Goal: Task Accomplishment & Management: Manage account settings

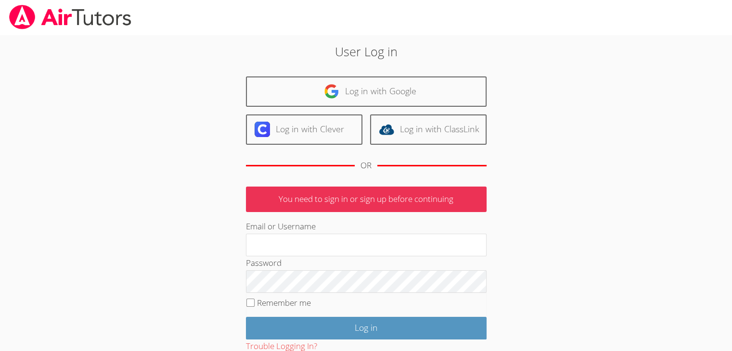
type input "rsyoung05@gmail.com"
click at [279, 308] on fieldset "Remember me" at bounding box center [366, 305] width 241 height 24
click at [252, 300] on input "Remember me" at bounding box center [250, 303] width 8 height 8
checkbox input "true"
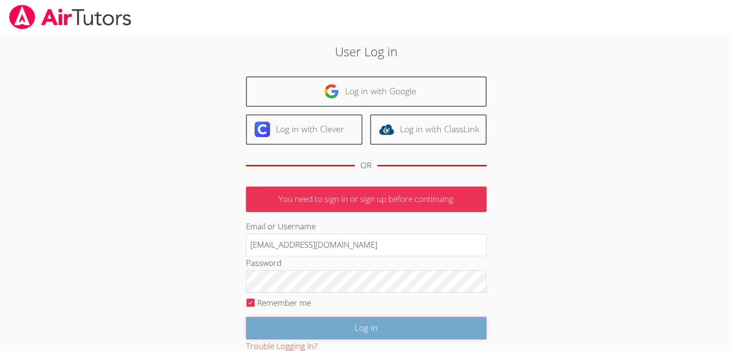
click at [333, 331] on input "Log in" at bounding box center [366, 328] width 241 height 23
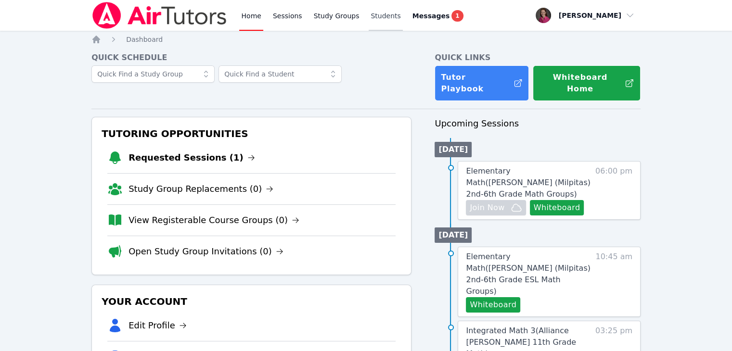
click at [378, 12] on link "Students" at bounding box center [386, 15] width 34 height 31
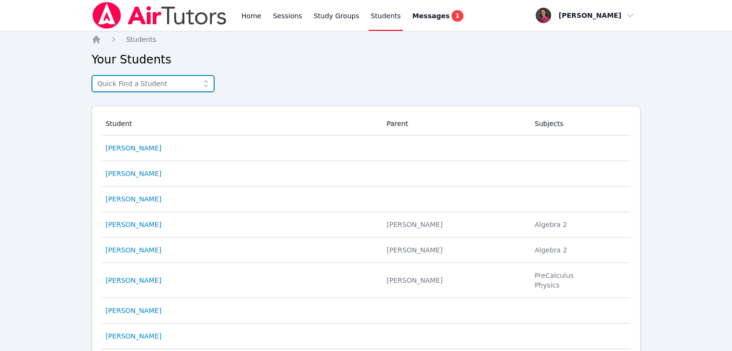
click at [108, 83] on input "text" at bounding box center [152, 83] width 123 height 17
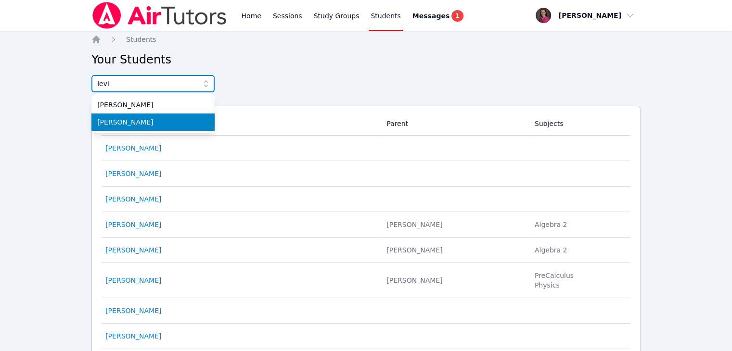
type input "levi"
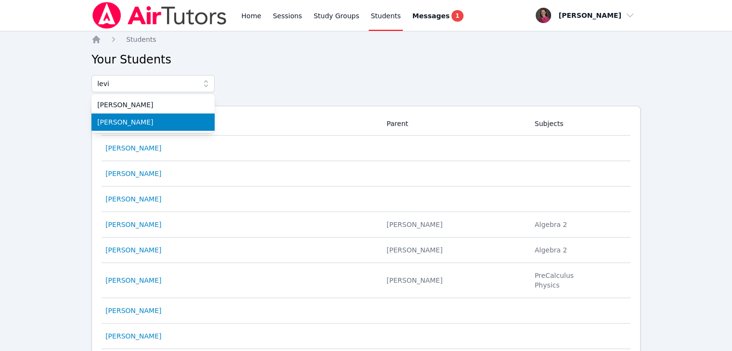
click at [143, 119] on span "Levi Williams" at bounding box center [153, 122] width 112 height 10
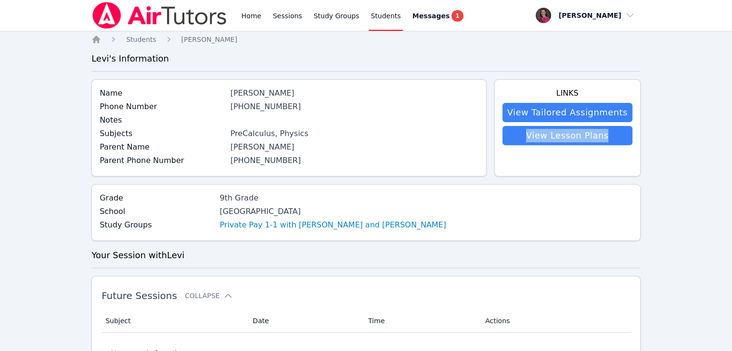
drag, startPoint x: 731, startPoint y: 115, endPoint x: 733, endPoint y: 137, distance: 21.8
click at [732, 137] on html "Home Sessions Study Groups Students Messages 1 Open user menu Rebecca Miller Op…" at bounding box center [366, 175] width 732 height 351
click at [250, 224] on link "Private Pay 1-1 with Levi Williams and Rebecca Miller" at bounding box center [332, 225] width 227 height 12
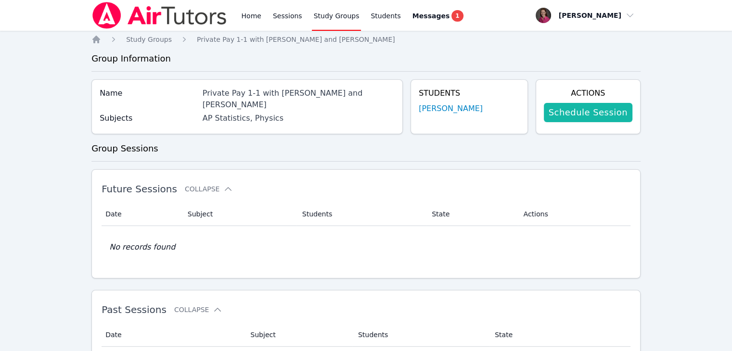
click at [581, 116] on link "Schedule Session" at bounding box center [588, 112] width 89 height 19
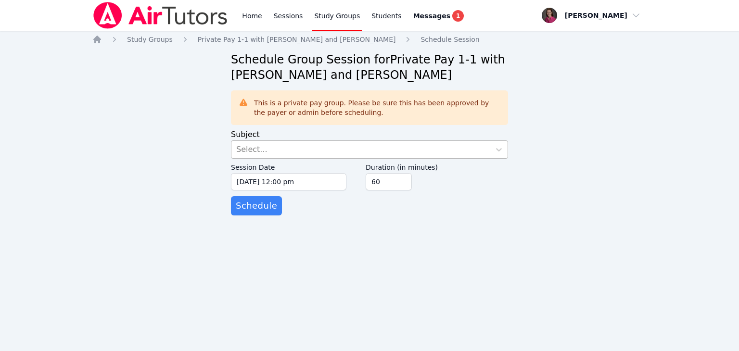
click at [312, 149] on div "Select..." at bounding box center [360, 149] width 258 height 17
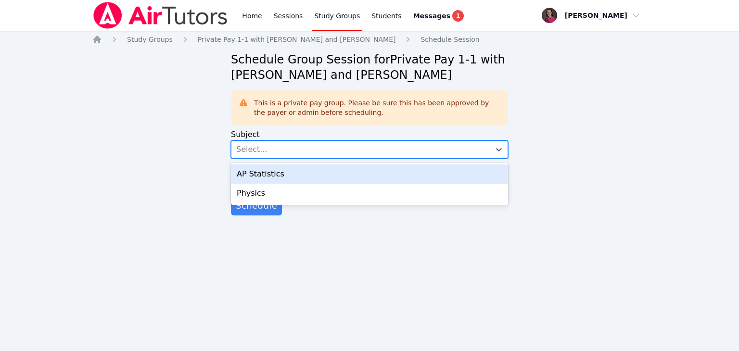
click at [276, 174] on div "AP Statistics" at bounding box center [369, 174] width 277 height 19
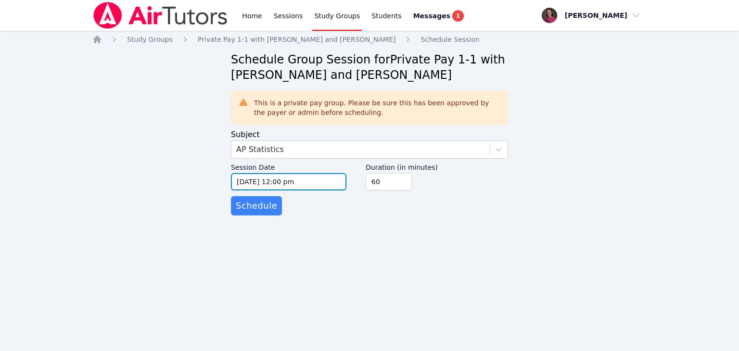
click at [314, 181] on input "09/30/2025 12:00 pm" at bounding box center [288, 181] width 115 height 17
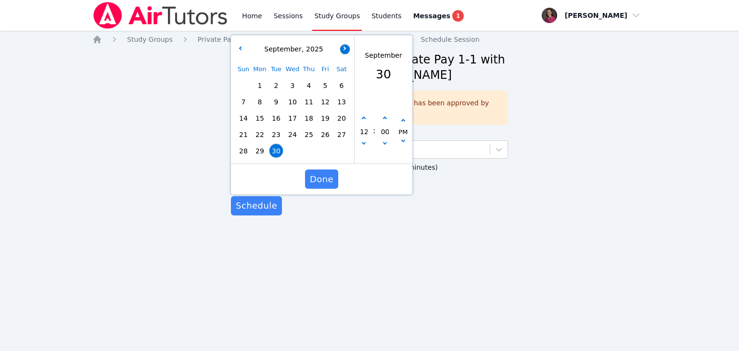
click at [342, 50] on button "button" at bounding box center [345, 49] width 10 height 10
click at [289, 85] on span "1" at bounding box center [292, 85] width 13 height 13
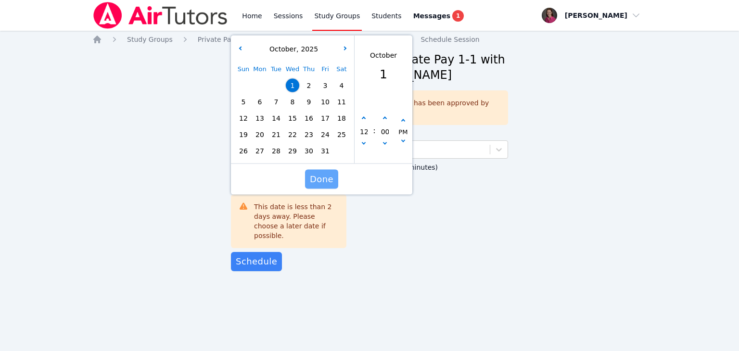
click at [319, 176] on span "Done" at bounding box center [322, 179] width 24 height 13
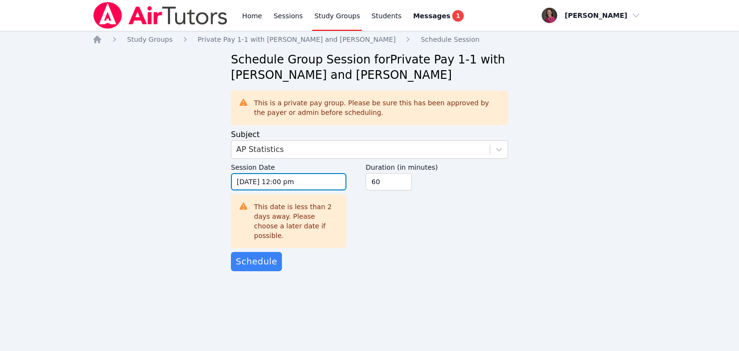
click at [291, 179] on input "10/01/2025 12:00 pm" at bounding box center [288, 181] width 115 height 17
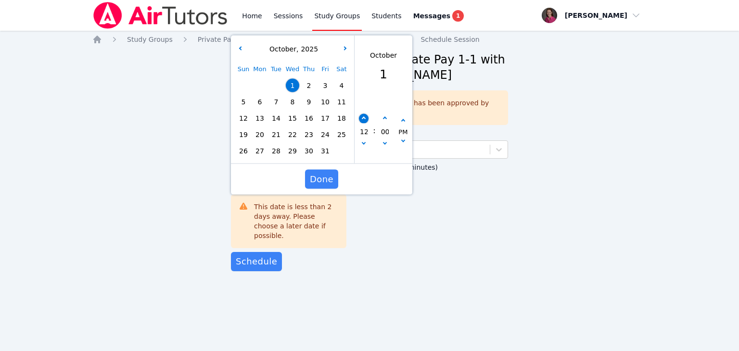
click at [365, 116] on button "button" at bounding box center [364, 119] width 10 height 10
type input "10/01/2025 01:00 pm"
type input "01"
click at [365, 116] on button "button" at bounding box center [364, 119] width 10 height 10
type input "10/01/2025 02:00 pm"
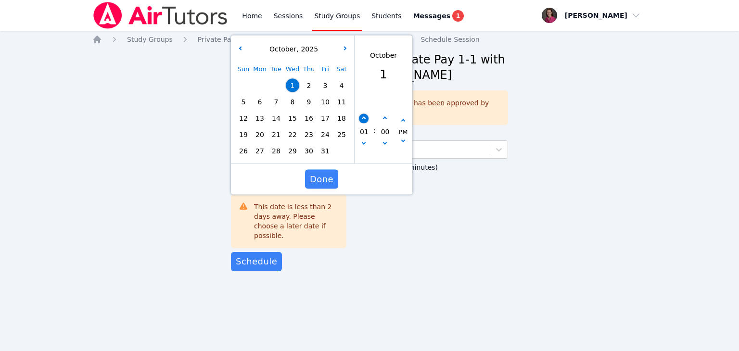
type input "02"
click at [365, 116] on button "button" at bounding box center [364, 119] width 10 height 10
type input "10/01/2025 03:00 pm"
type input "03"
click at [365, 116] on button "button" at bounding box center [364, 119] width 10 height 10
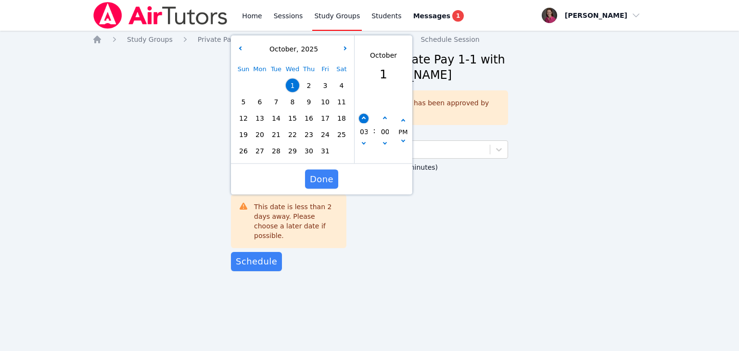
type input "10/01/2025 04:00 pm"
type input "04"
click at [365, 116] on button "button" at bounding box center [364, 119] width 10 height 10
type input "10/01/2025 05:00 pm"
type input "05"
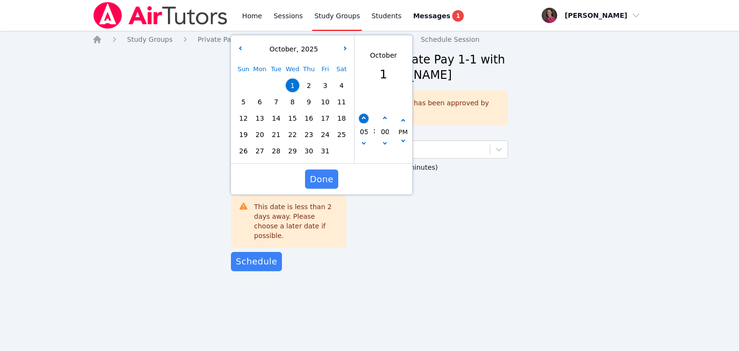
click at [365, 116] on button "button" at bounding box center [364, 119] width 10 height 10
type input "10/01/2025 06:00 pm"
type input "06"
click at [365, 116] on button "button" at bounding box center [364, 119] width 10 height 10
type input "10/01/2025 07:00 pm"
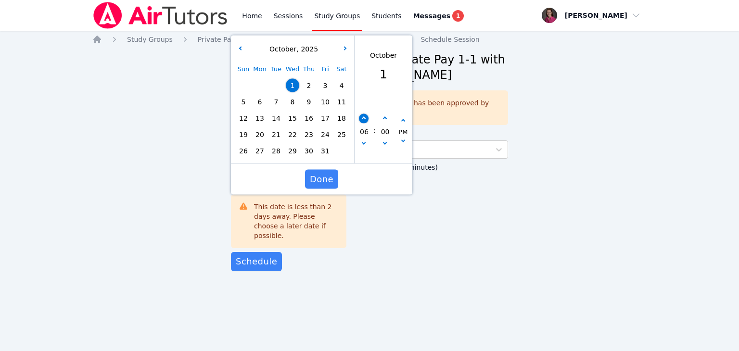
type input "07"
click at [310, 179] on button "Done" at bounding box center [321, 179] width 33 height 19
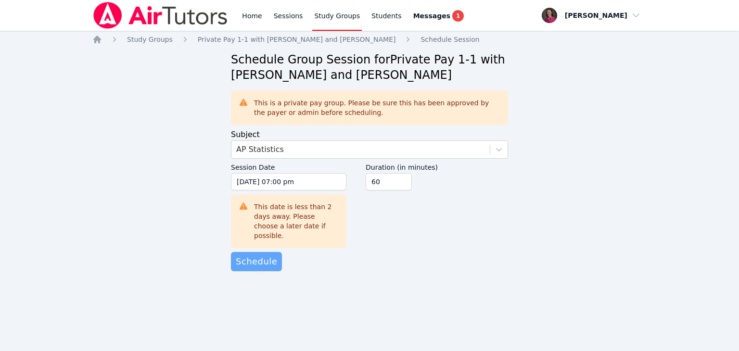
click at [264, 255] on span "Schedule" at bounding box center [256, 261] width 41 height 13
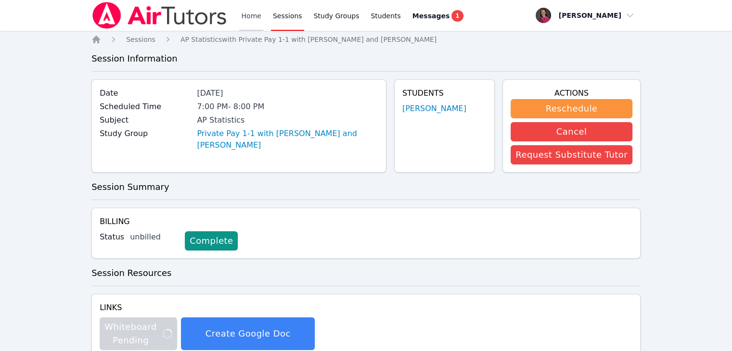
click at [245, 16] on link "Home" at bounding box center [251, 15] width 24 height 31
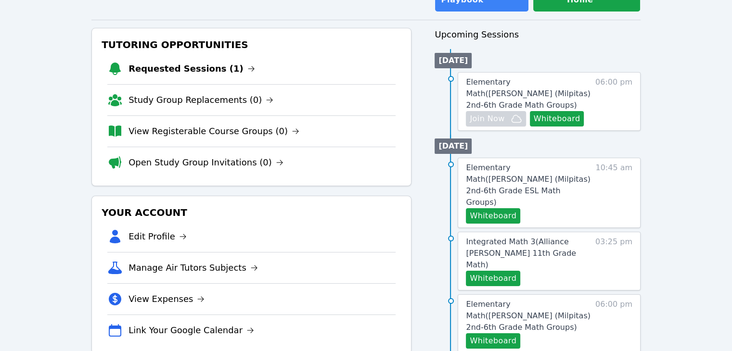
scroll to position [57, 0]
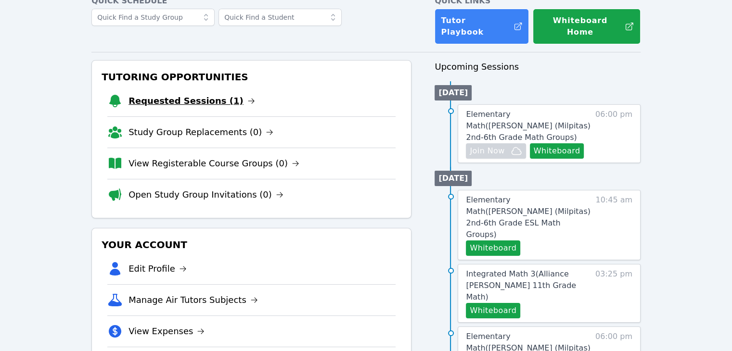
click at [177, 94] on link "Requested Sessions (1)" at bounding box center [191, 100] width 127 height 13
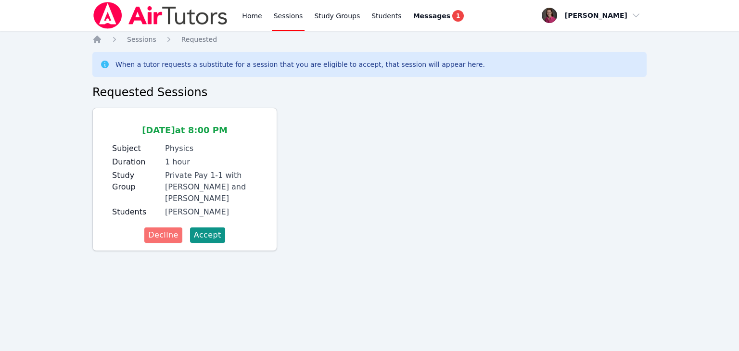
click at [160, 230] on span "Decline" at bounding box center [163, 236] width 30 height 12
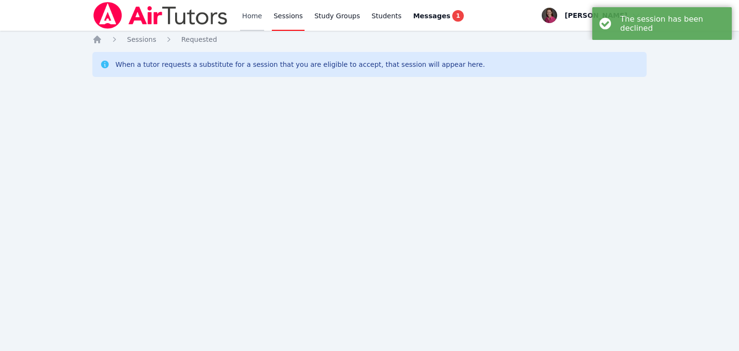
click at [247, 14] on link "Home" at bounding box center [252, 15] width 24 height 31
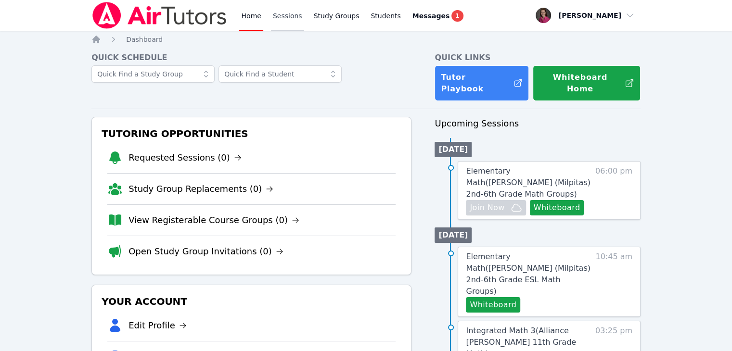
click at [286, 20] on link "Sessions" at bounding box center [287, 15] width 33 height 31
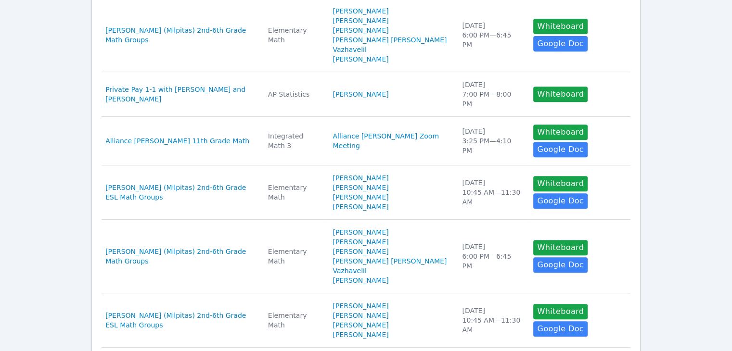
scroll to position [530, 0]
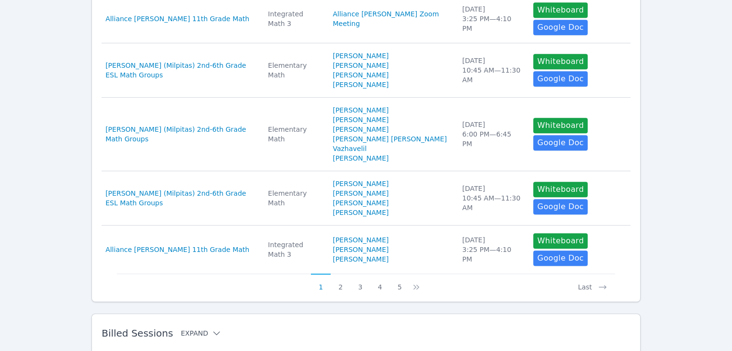
click at [212, 329] on icon at bounding box center [217, 334] width 10 height 10
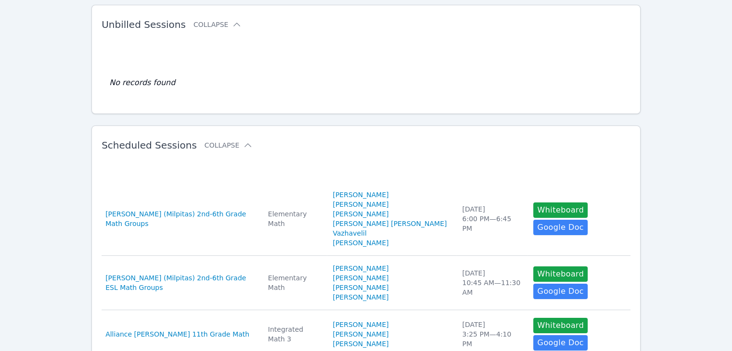
scroll to position [0, 0]
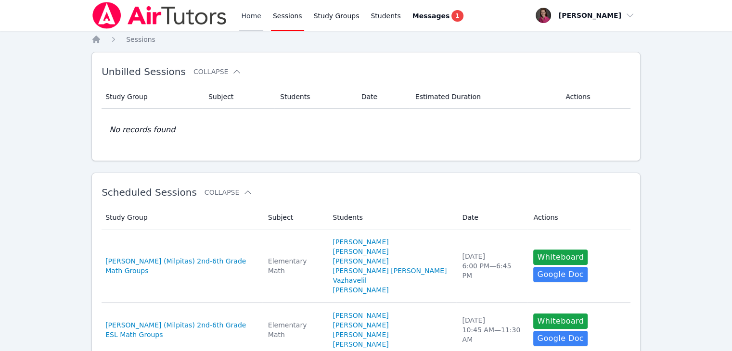
click at [253, 18] on link "Home" at bounding box center [251, 15] width 24 height 31
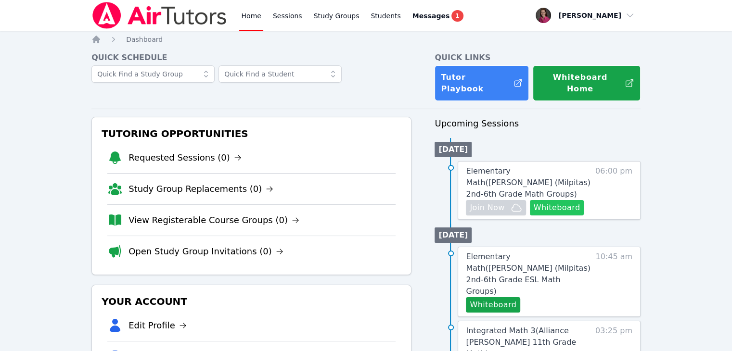
click at [556, 200] on button "Whiteboard" at bounding box center [557, 207] width 54 height 15
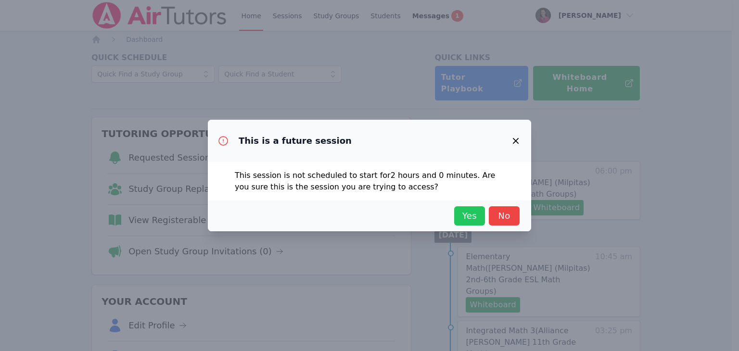
click at [471, 214] on span "Yes" at bounding box center [469, 215] width 21 height 13
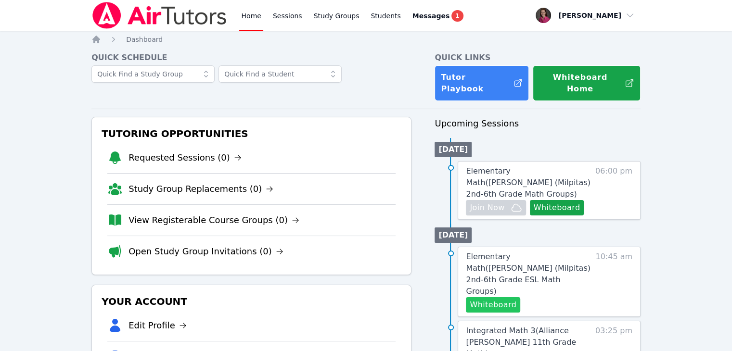
click at [499, 297] on button "Whiteboard" at bounding box center [493, 304] width 54 height 15
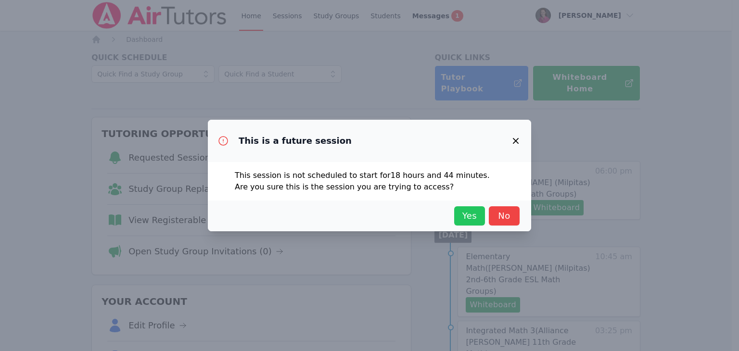
click at [469, 212] on span "Yes" at bounding box center [469, 215] width 21 height 13
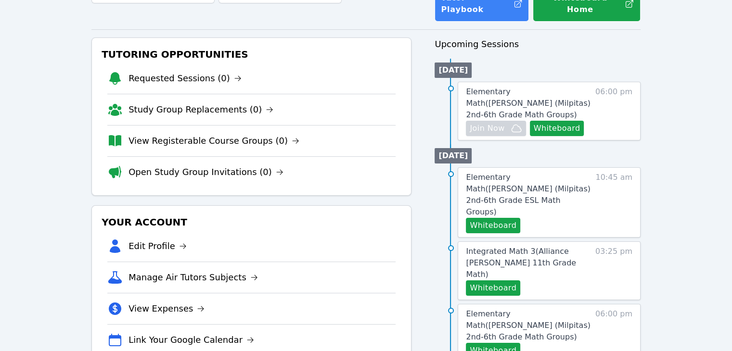
scroll to position [80, 0]
drag, startPoint x: 735, startPoint y: 172, endPoint x: 697, endPoint y: 24, distance: 153.3
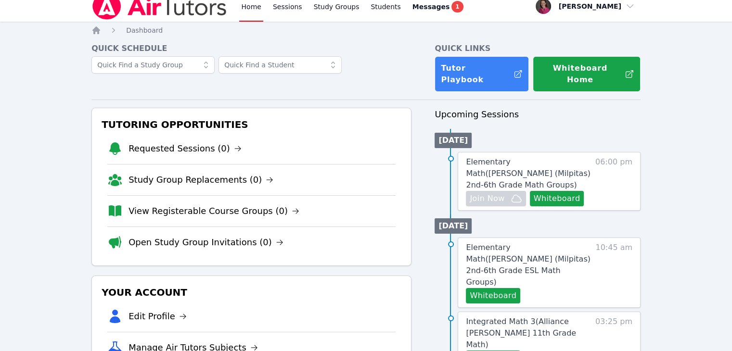
scroll to position [0, 0]
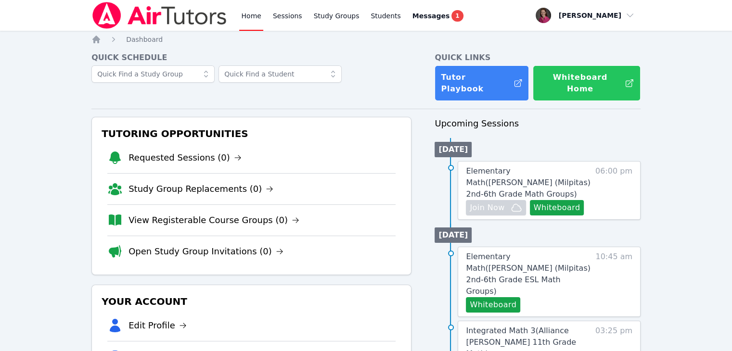
click at [590, 73] on button "Whiteboard Home" at bounding box center [587, 83] width 108 height 36
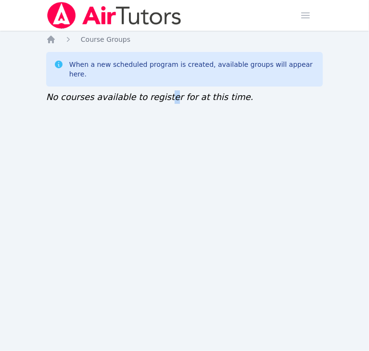
drag, startPoint x: 168, startPoint y: 3, endPoint x: 158, endPoint y: 284, distance: 281.2
click at [158, 284] on div "Home Sessions Study Groups Students Messages 1 Open user menu Rebecca Miller Op…" at bounding box center [184, 175] width 369 height 351
